Goal: Transaction & Acquisition: Purchase product/service

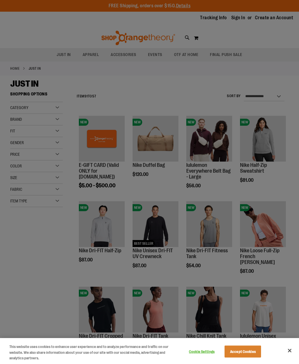
click at [247, 351] on button "Accept Cookies" at bounding box center [242, 351] width 36 height 12
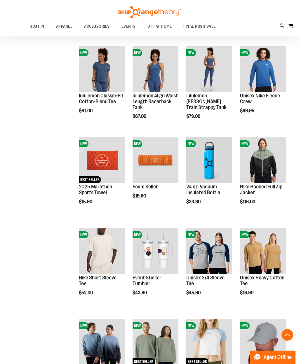
scroll to position [544, 0]
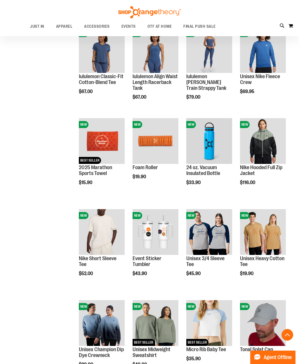
click at [274, 228] on img "product" at bounding box center [263, 232] width 46 height 46
click at [264, 209] on img "product" at bounding box center [263, 232] width 46 height 46
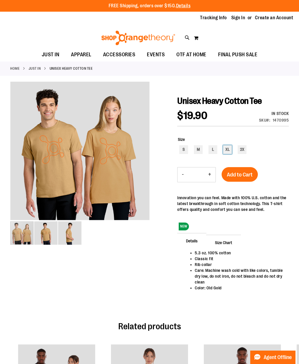
click at [228, 149] on div "XL" at bounding box center [227, 149] width 9 height 9
click at [212, 151] on div "L" at bounding box center [212, 149] width 9 height 9
type input "***"
click at [248, 174] on span "Add to Cart" at bounding box center [240, 175] width 26 height 6
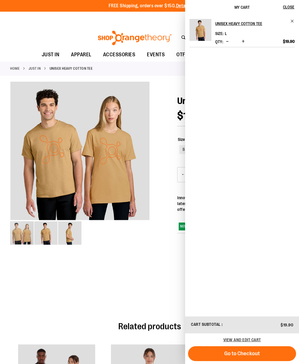
click at [161, 295] on div at bounding box center [149, 198] width 278 height 233
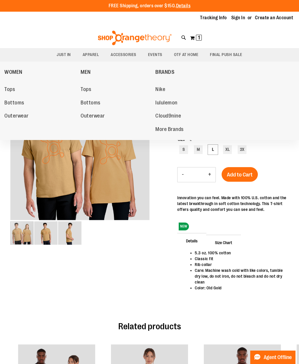
click at [86, 89] on span "Tops" at bounding box center [86, 89] width 11 height 7
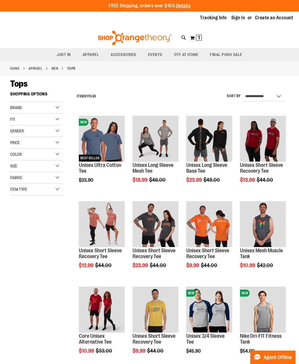
click at [105, 134] on img "product" at bounding box center [102, 139] width 46 height 46
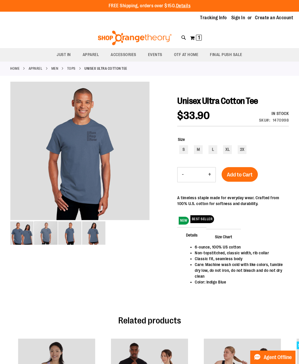
click at [50, 232] on div "carousel" at bounding box center [45, 232] width 23 height 23
click at [57, 231] on div "carousel" at bounding box center [45, 232] width 23 height 23
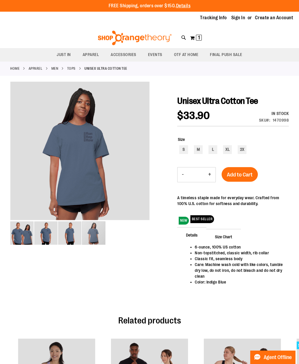
click at [95, 228] on img "image 4 of 4" at bounding box center [93, 232] width 23 height 23
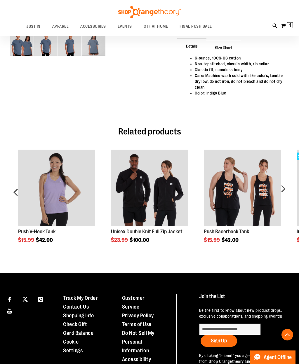
scroll to position [189, 0]
